Goal: Task Accomplishment & Management: Complete application form

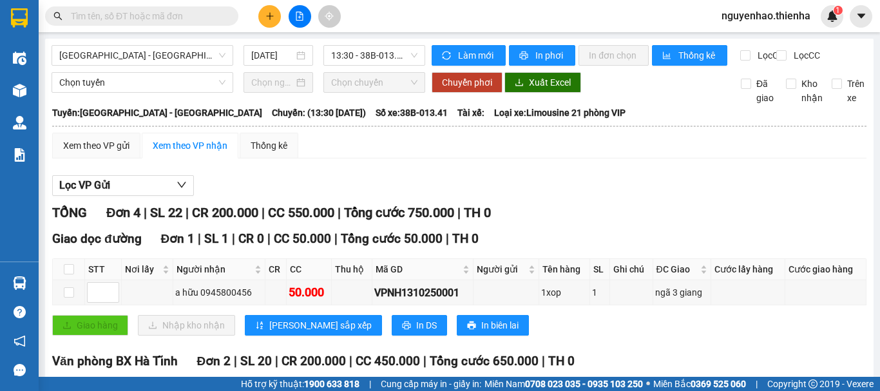
click at [271, 19] on icon "plus" at bounding box center [269, 16] width 9 height 9
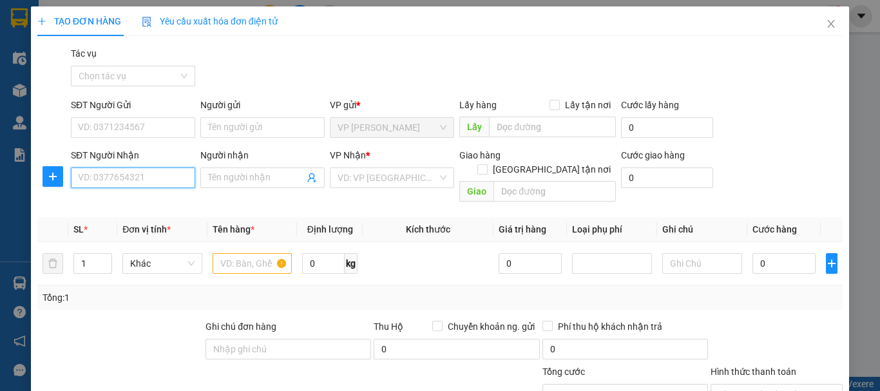
click at [156, 184] on input "SĐT Người Nhận" at bounding box center [133, 177] width 124 height 21
click at [169, 205] on div "0965550062 - a trương" at bounding box center [132, 203] width 108 height 14
type input "0965550062"
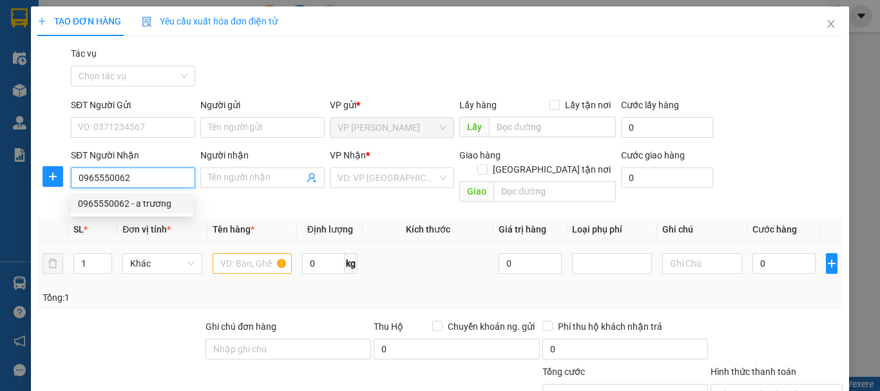
type input "a trương"
checkbox input "true"
type input "55 hải thượng"
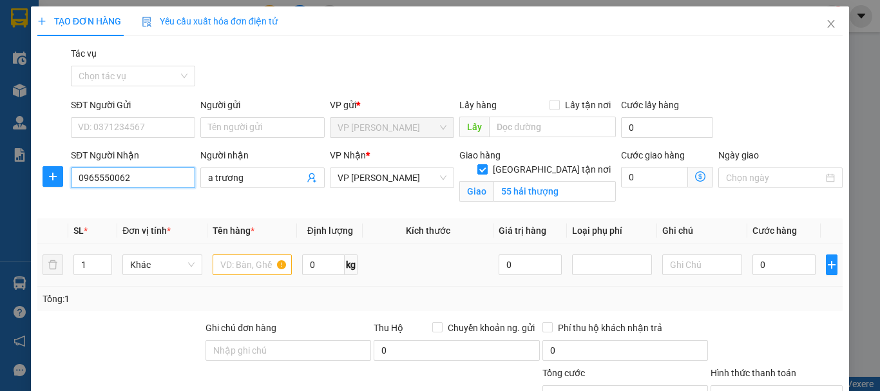
type input "0965550062"
click at [240, 268] on input "text" at bounding box center [253, 264] width 80 height 21
type input "1"
type input "2"
click at [105, 260] on icon "up" at bounding box center [105, 262] width 5 height 5
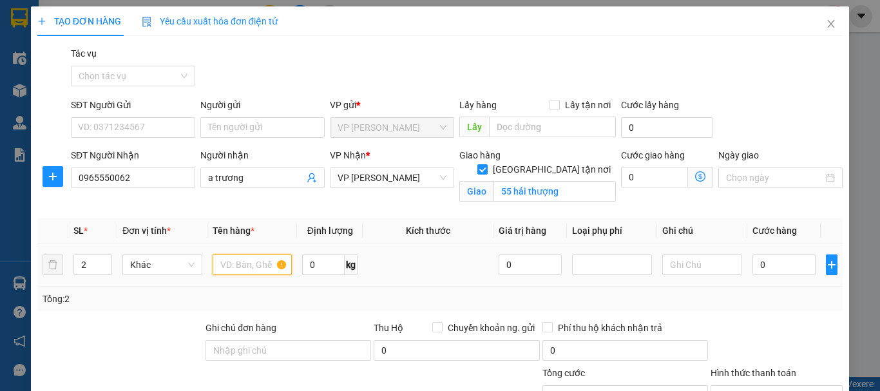
click at [227, 267] on input "text" at bounding box center [253, 264] width 80 height 21
type input "2k"
click at [752, 260] on input "0" at bounding box center [783, 264] width 63 height 21
type input "8"
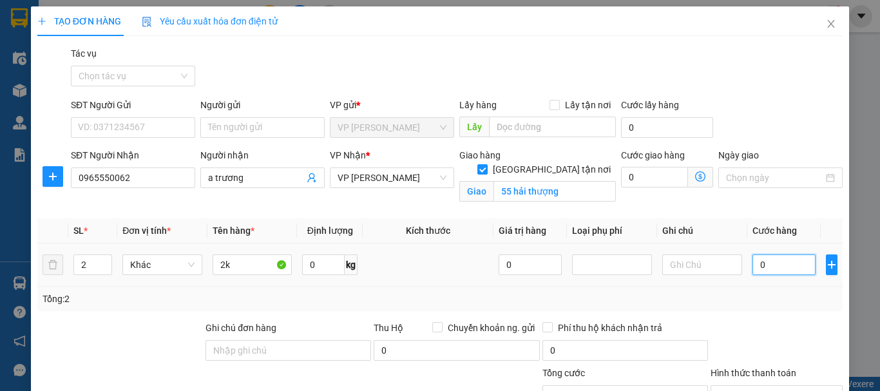
type input "8"
type input "80"
type input "800"
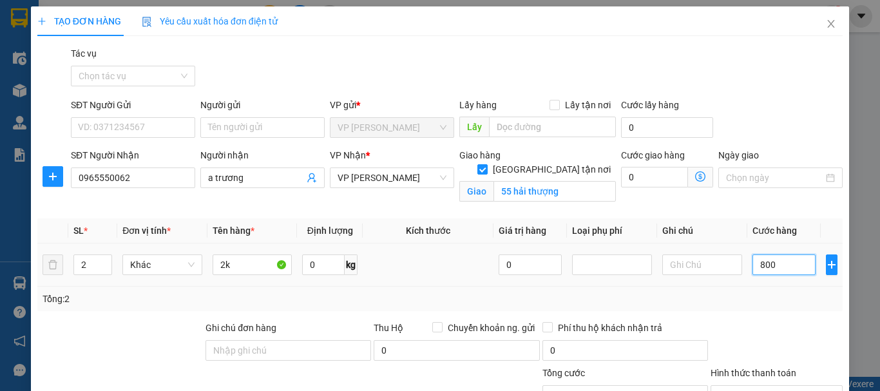
type input "800"
type input "8.000"
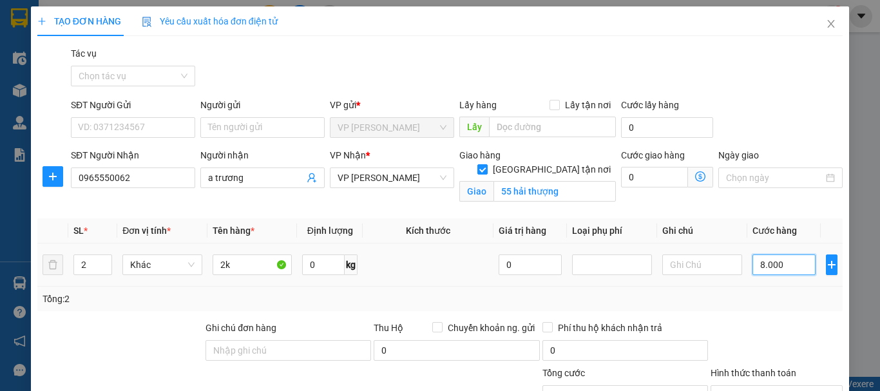
type input "80.000"
type input "800.000"
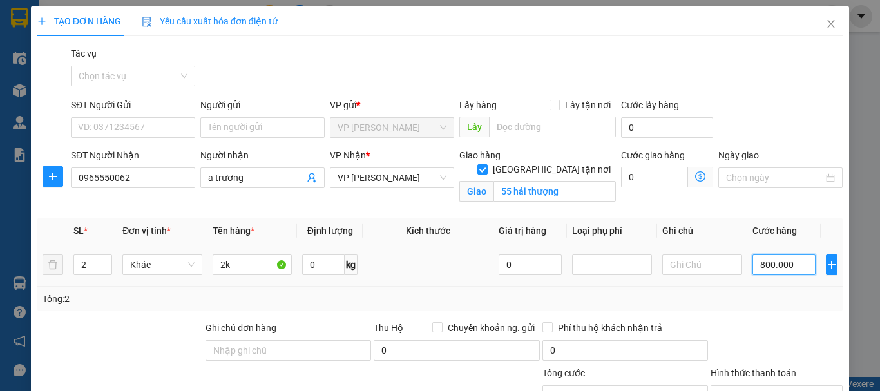
type input "800.000"
type input "80.000"
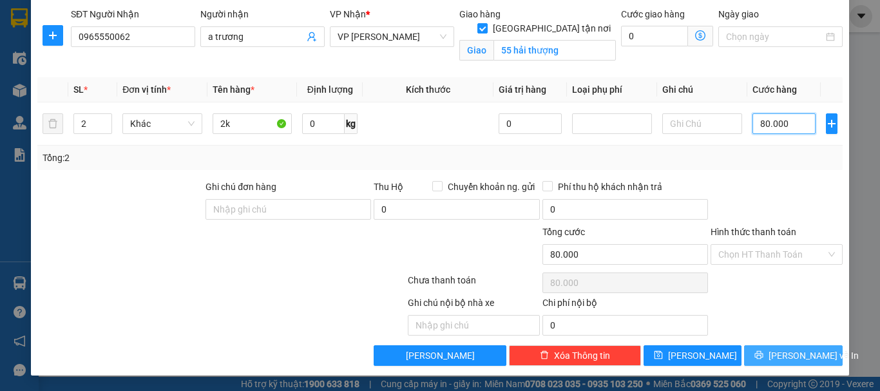
type input "80.000"
click at [789, 354] on span "[PERSON_NAME] và In" at bounding box center [814, 356] width 90 height 14
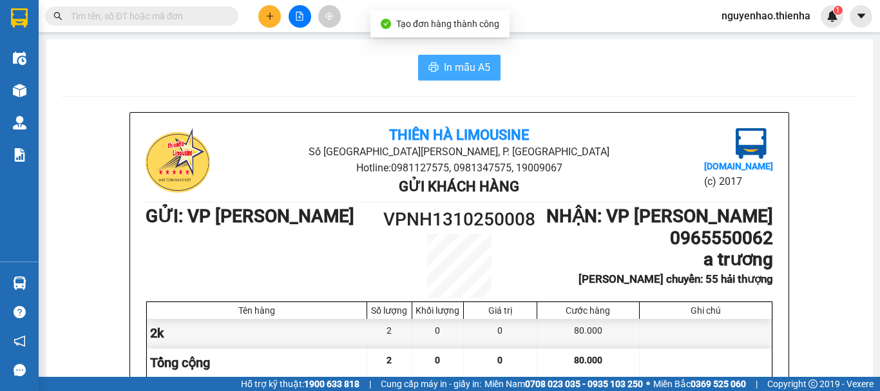
click at [478, 62] on span "In mẫu A5" at bounding box center [467, 67] width 46 height 16
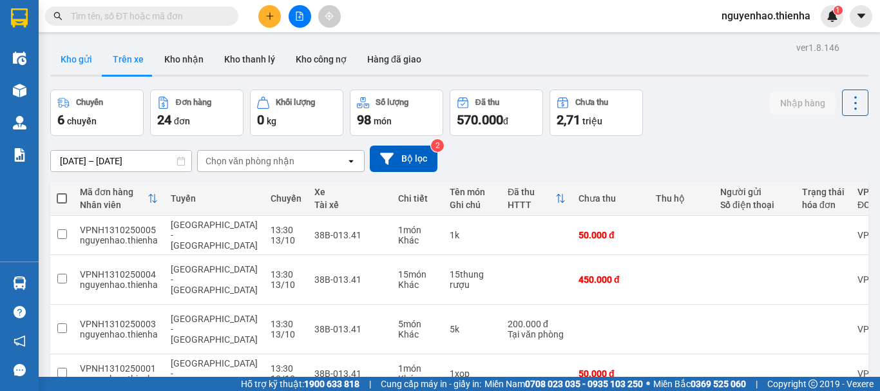
click at [80, 55] on button "Kho gửi" at bounding box center [76, 59] width 52 height 31
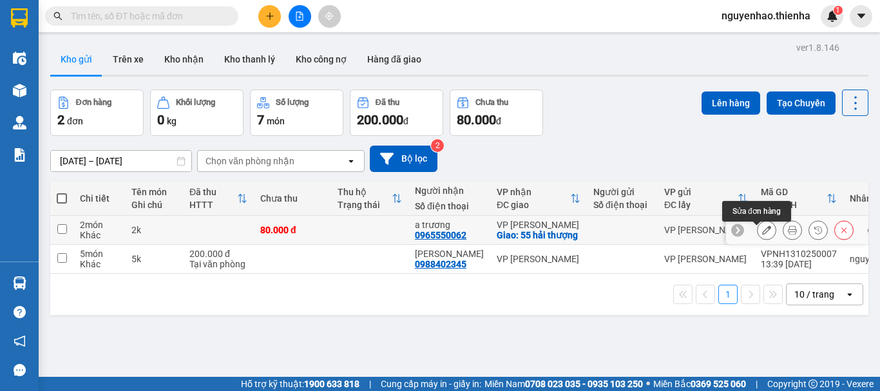
click at [762, 234] on icon at bounding box center [766, 229] width 9 height 9
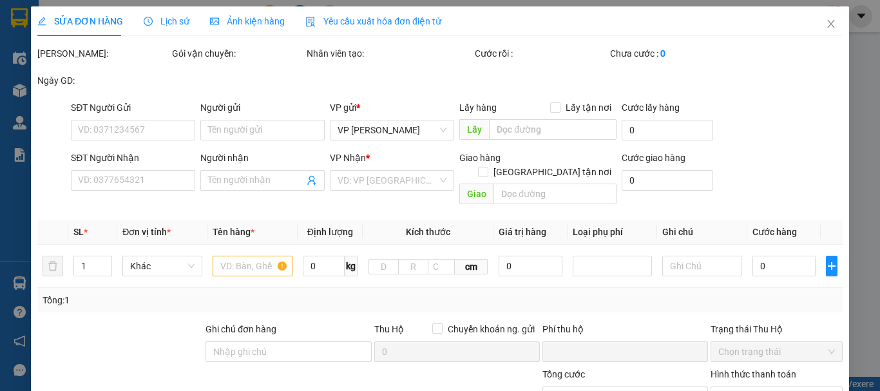
type input "0965550062"
type input "a trương"
checkbox input "true"
type input "55 hải thượng"
type input "0"
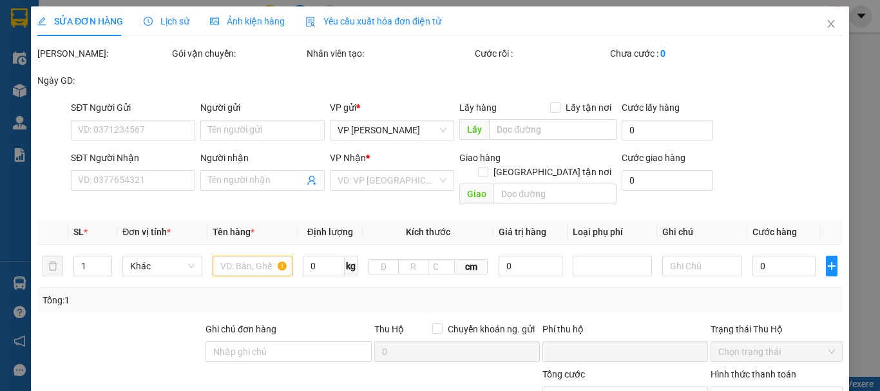
type input "80.000"
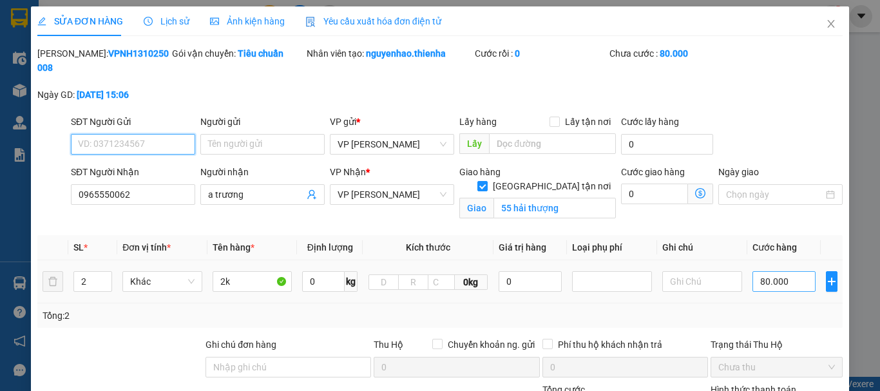
scroll to position [144, 0]
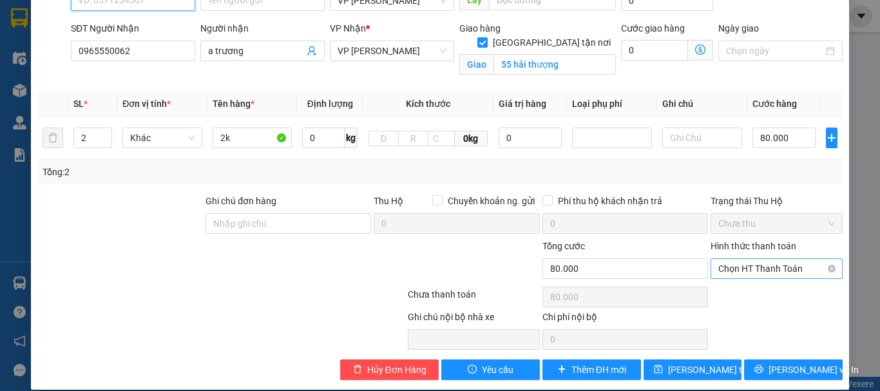
click at [780, 259] on span "Chọn HT Thanh Toán" at bounding box center [776, 268] width 117 height 19
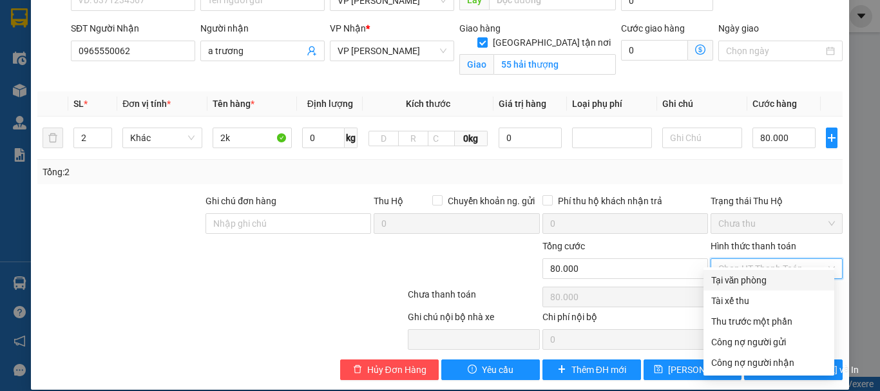
click at [754, 281] on div "Tại văn phòng" at bounding box center [768, 280] width 115 height 14
type input "0"
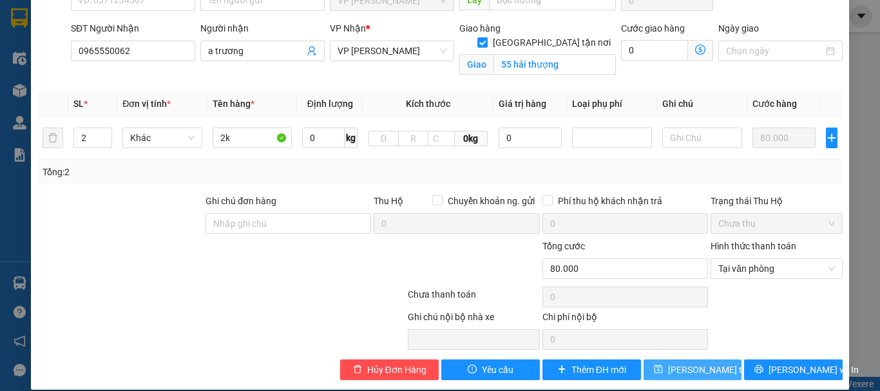
click at [715, 363] on span "[PERSON_NAME] thay đổi" at bounding box center [719, 370] width 103 height 14
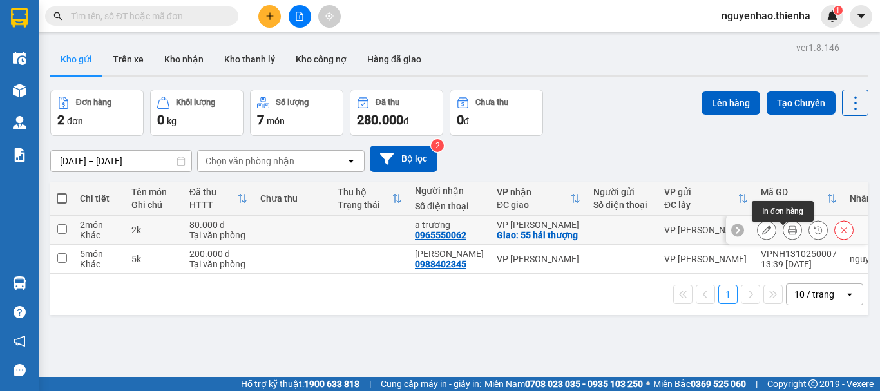
click at [788, 234] on icon at bounding box center [792, 229] width 9 height 9
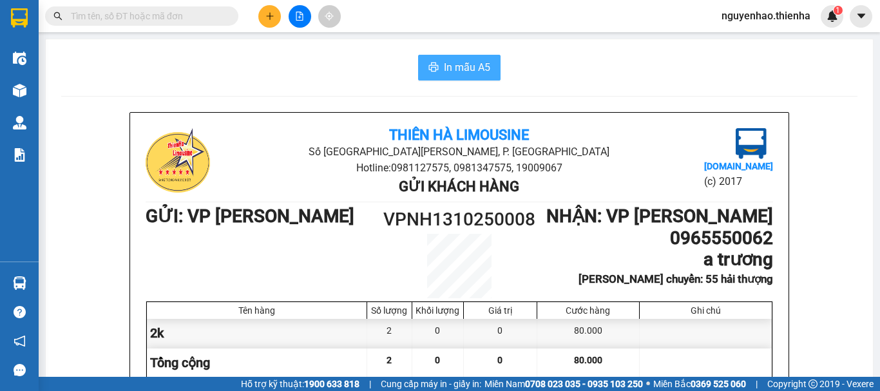
click at [468, 70] on span "In mẫu A5" at bounding box center [467, 67] width 46 height 16
